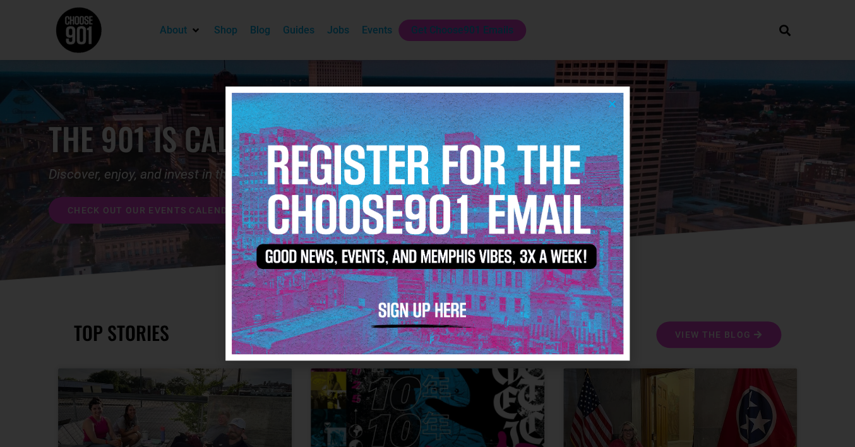
click at [610, 104] on icon "Close" at bounding box center [611, 103] width 9 height 9
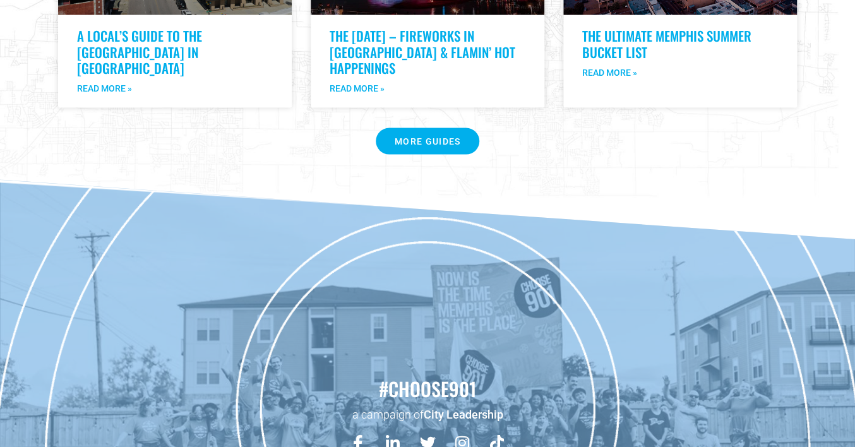
scroll to position [2687, 0]
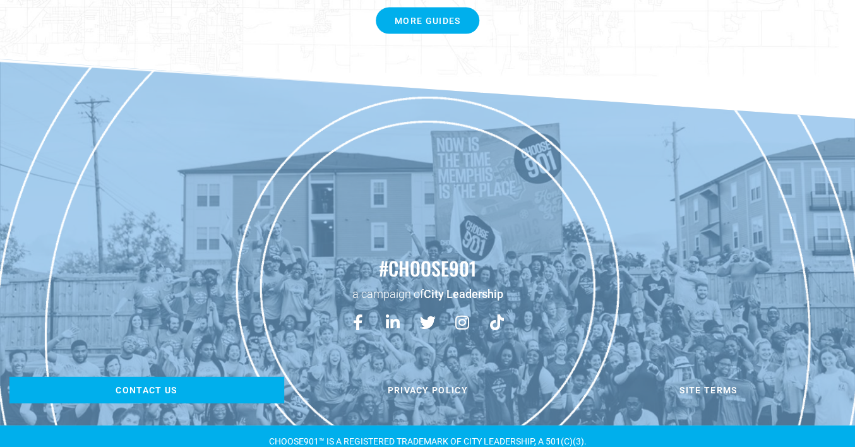
click at [144, 386] on span "Contact us" at bounding box center [147, 390] width 62 height 9
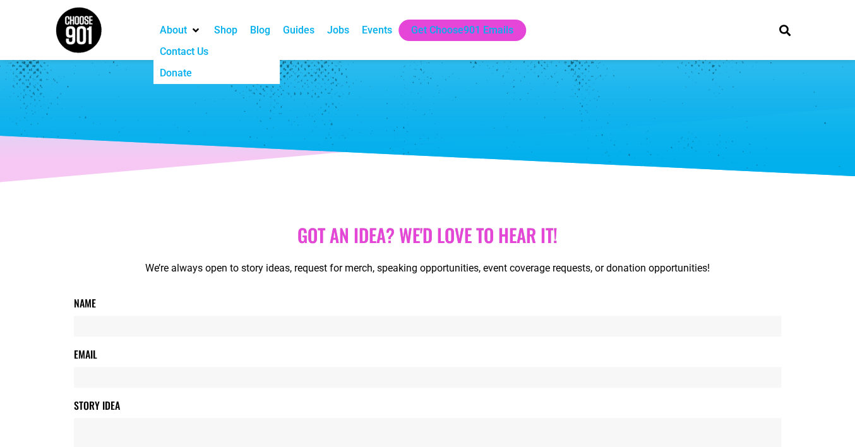
click at [182, 33] on div "About" at bounding box center [173, 30] width 27 height 15
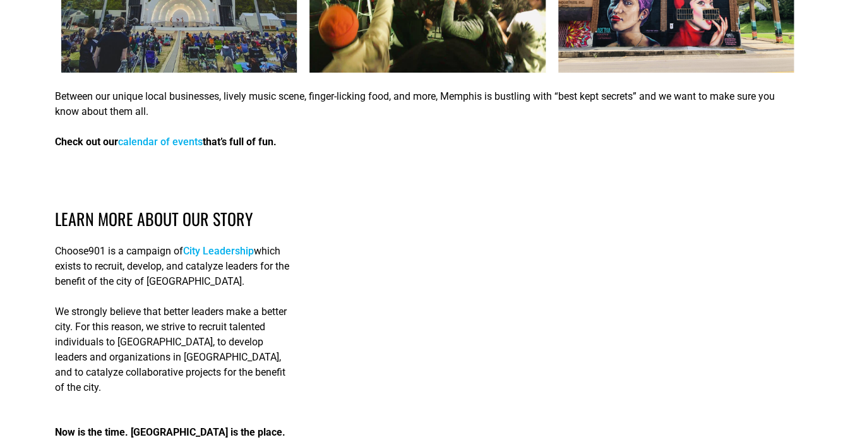
scroll to position [1776, 0]
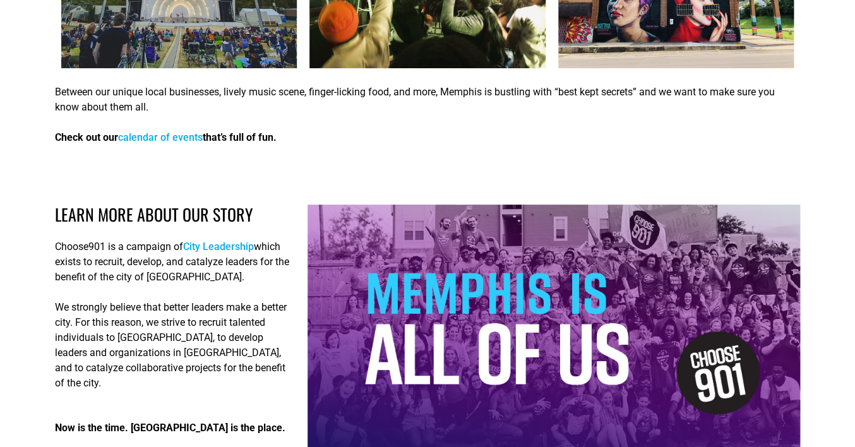
click at [215, 240] on link "City Leadership" at bounding box center [218, 246] width 71 height 12
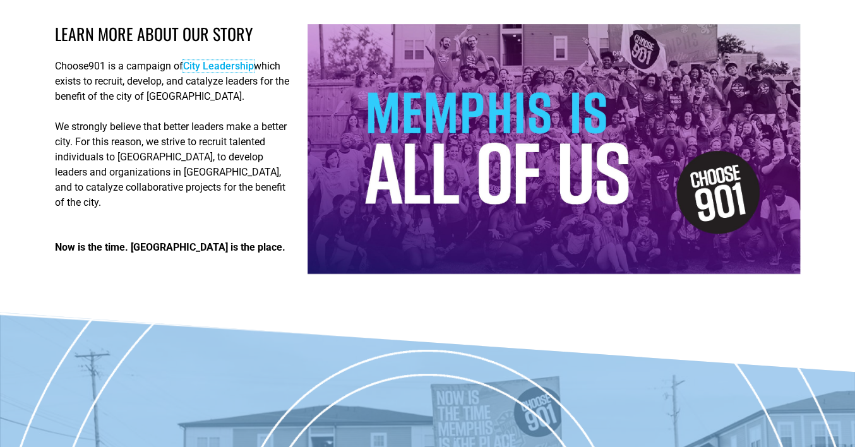
scroll to position [2195, 0]
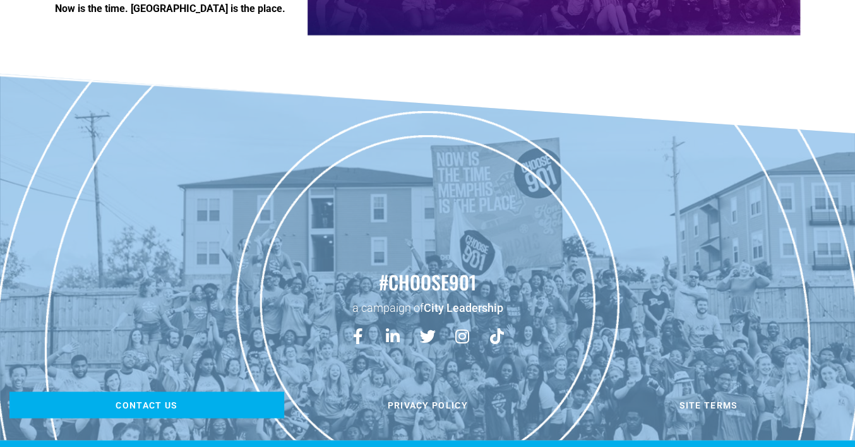
click at [155, 400] on span "Contact us" at bounding box center [147, 404] width 62 height 9
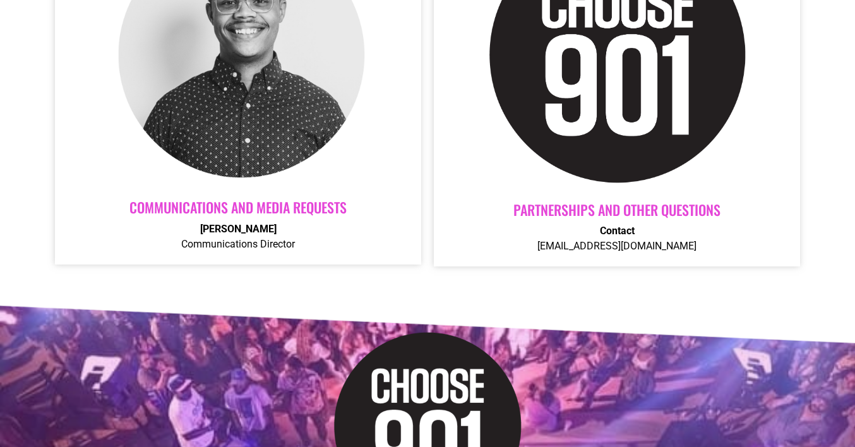
scroll to position [547, 0]
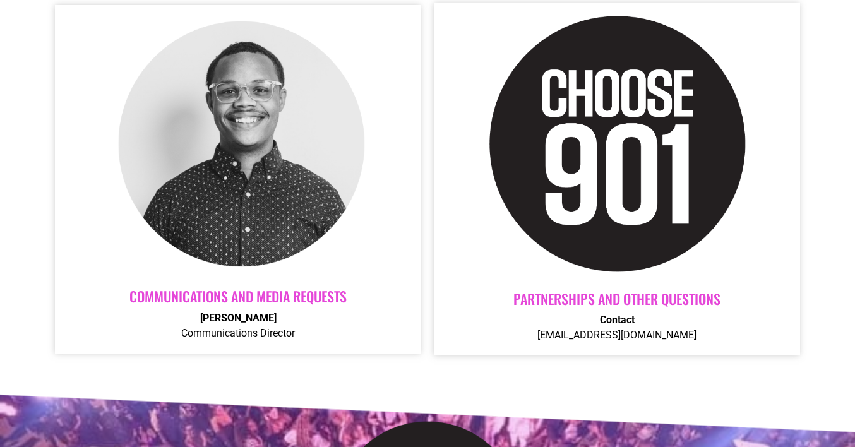
click at [247, 204] on img at bounding box center [238, 144] width 252 height 252
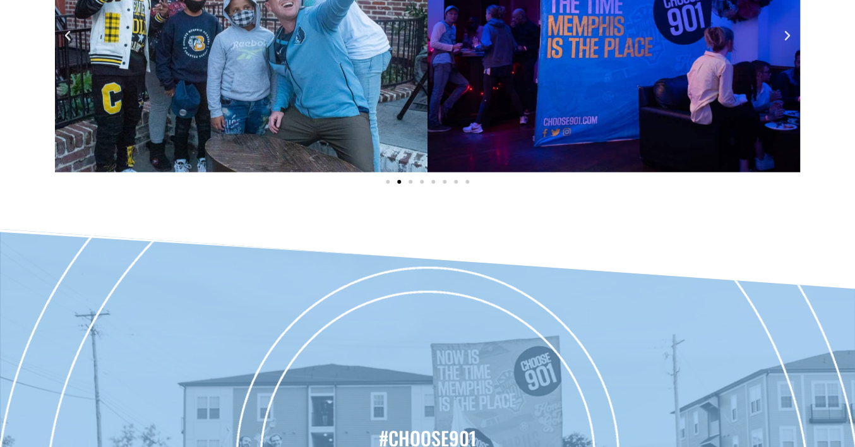
scroll to position [1363, 0]
